Goal: Obtain resource: Obtain resource

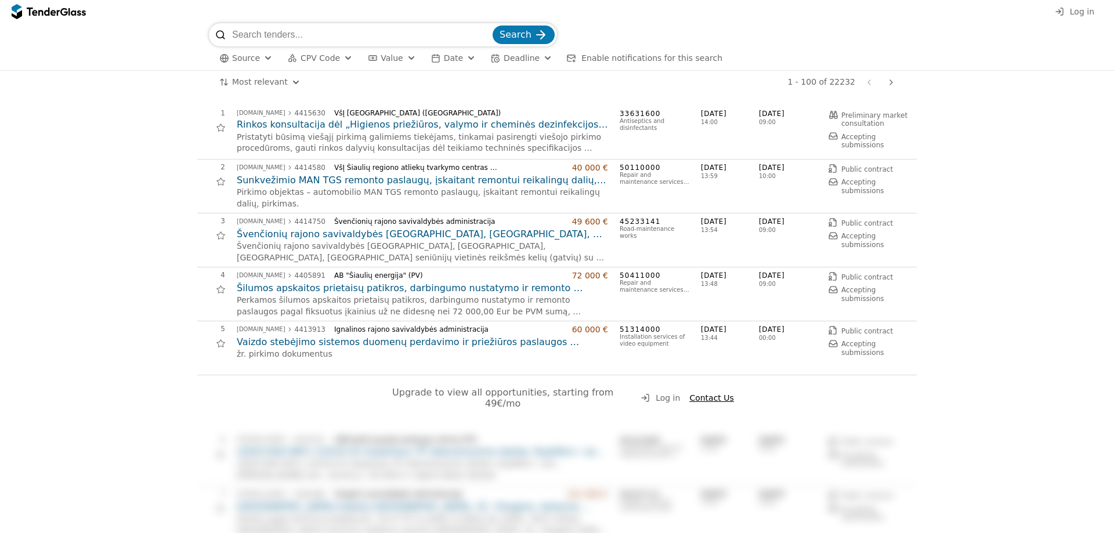
click at [459, 125] on h2 "Rinkos konsultacija dėl „Higienos priežiūros, valymo ir cheminės dezinfekcijos …" at bounding box center [422, 124] width 371 height 13
click at [434, 342] on h2 "Vaizdo stebėjimo sistemos duomenų perdavimo ir priežiūros paslaugos (Skelbiama …" at bounding box center [422, 342] width 371 height 13
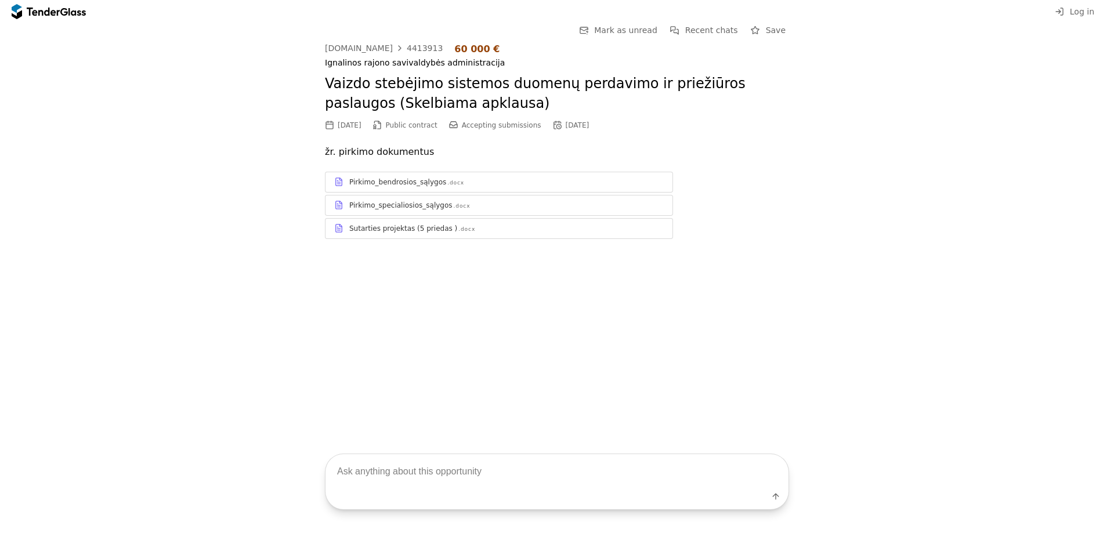
click at [382, 203] on div "Pirkimo_specialiosios_sąlygos" at bounding box center [400, 205] width 103 height 9
